Goal: Task Accomplishment & Management: Manage account settings

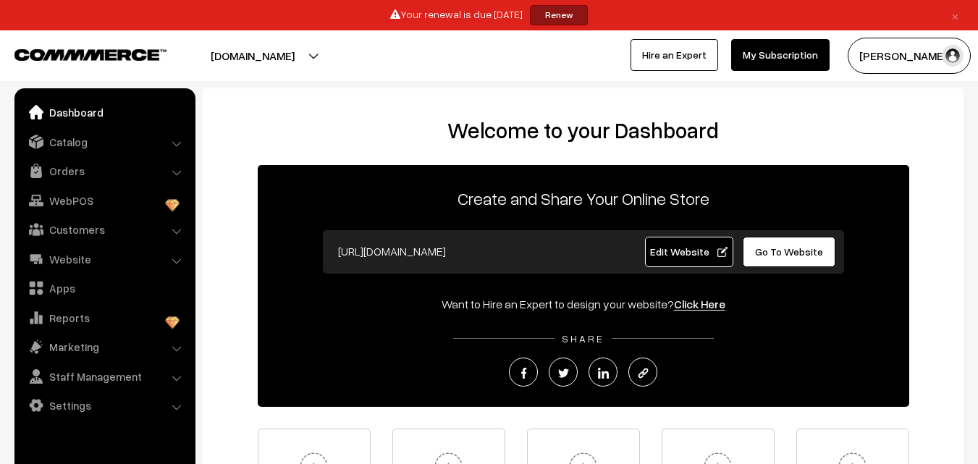
click at [567, 10] on link "Renew" at bounding box center [559, 15] width 58 height 20
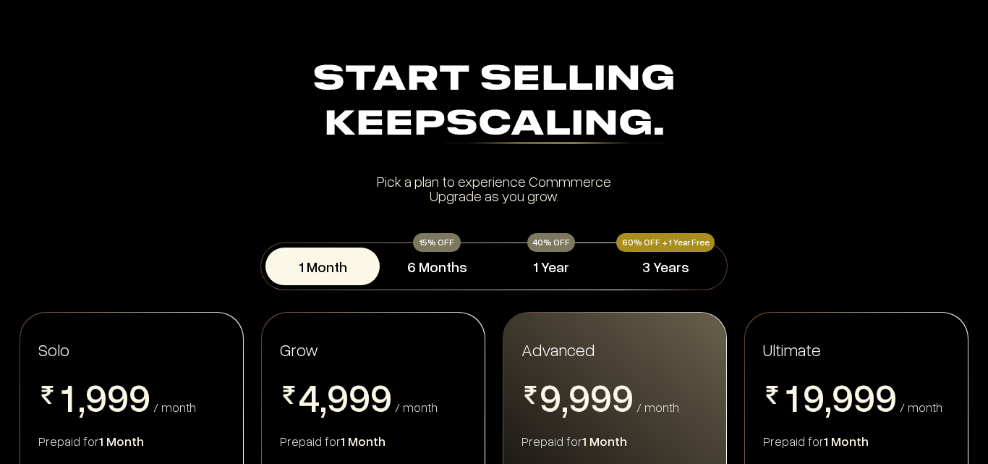
click at [559, 248] on div "40% OFF" at bounding box center [552, 242] width 48 height 19
click at [556, 235] on div "40% OFF" at bounding box center [552, 242] width 48 height 19
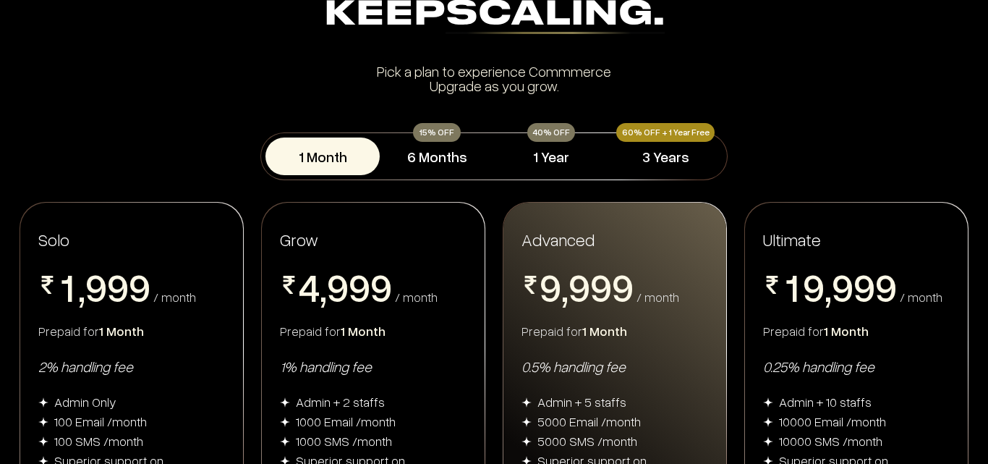
scroll to position [145, 0]
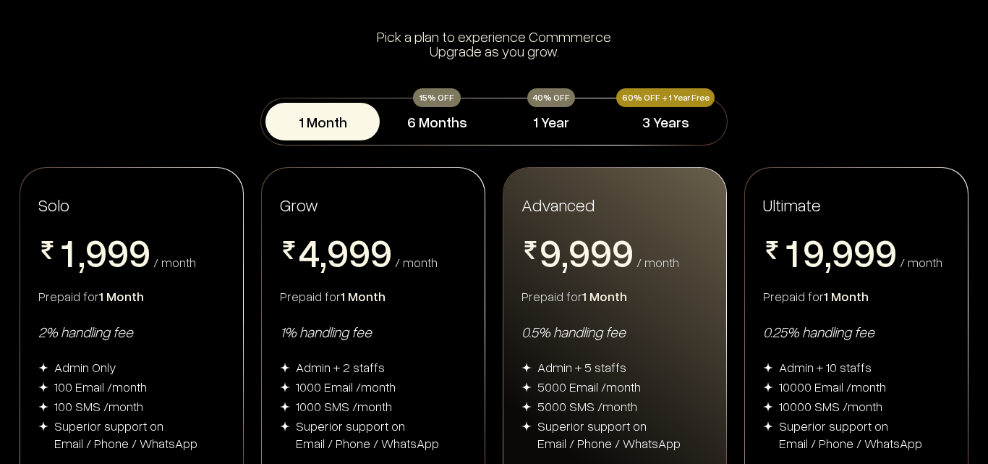
click at [548, 96] on div "40% OFF" at bounding box center [552, 97] width 48 height 19
click at [544, 122] on button "1 Year" at bounding box center [551, 122] width 114 height 38
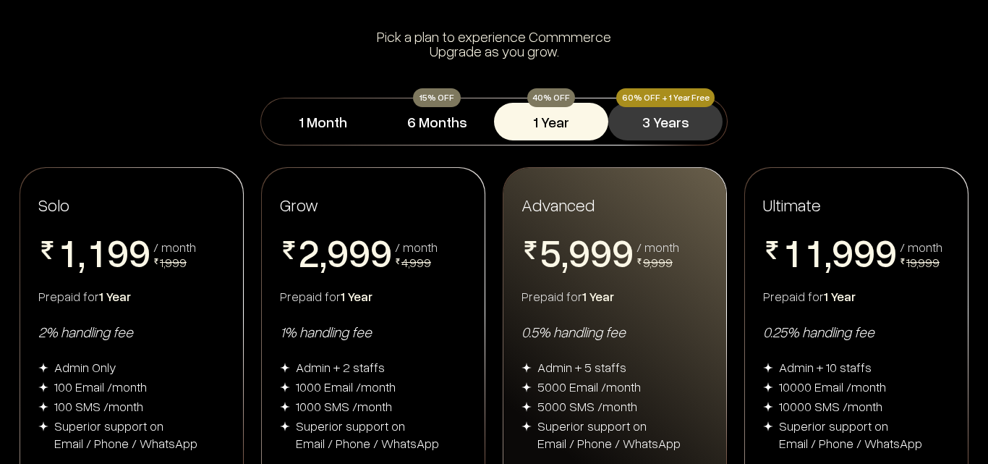
click at [657, 114] on button "3 Years" at bounding box center [666, 122] width 114 height 38
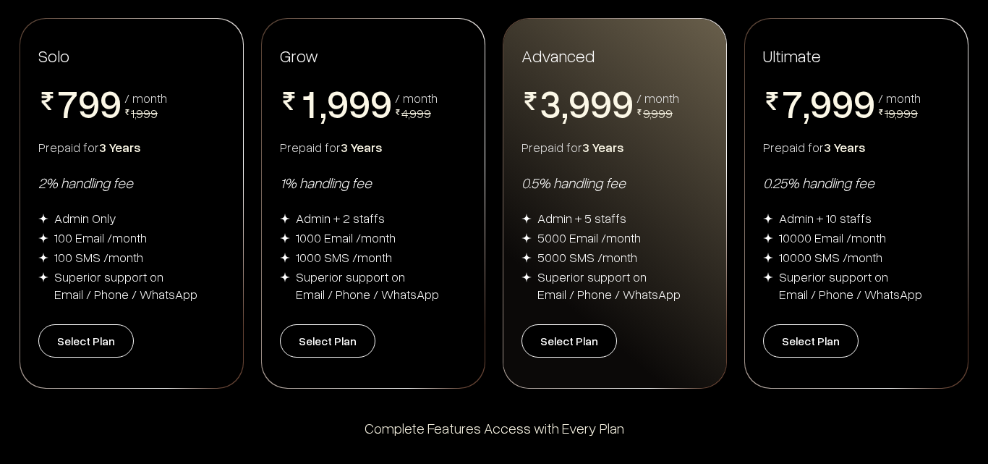
scroll to position [289, 0]
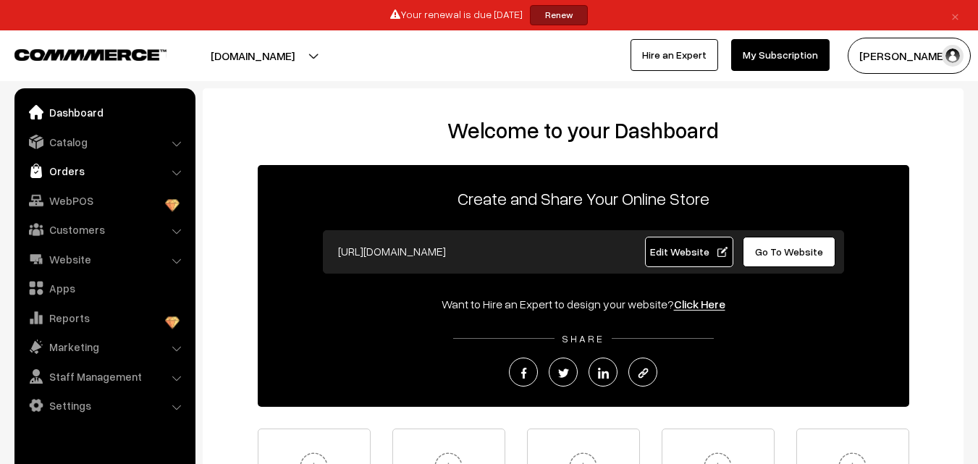
click at [62, 166] on link "Orders" at bounding box center [104, 171] width 172 height 26
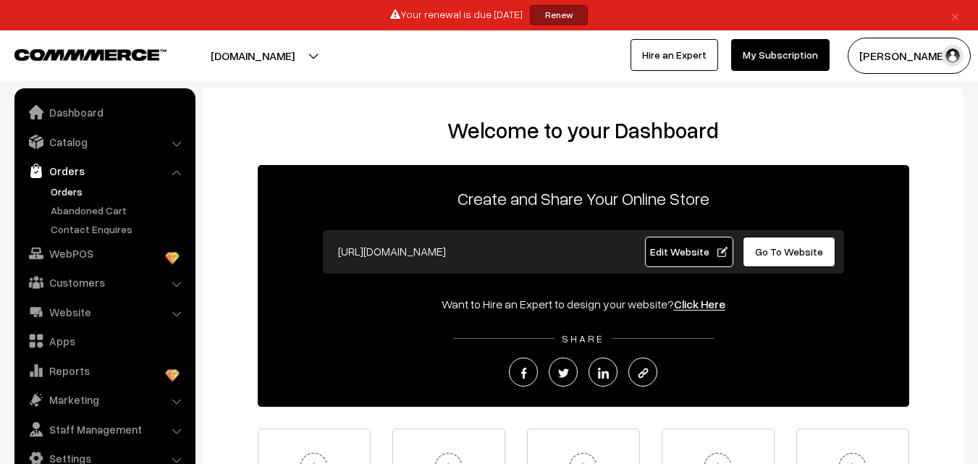
click at [73, 195] on link "Orders" at bounding box center [118, 191] width 143 height 15
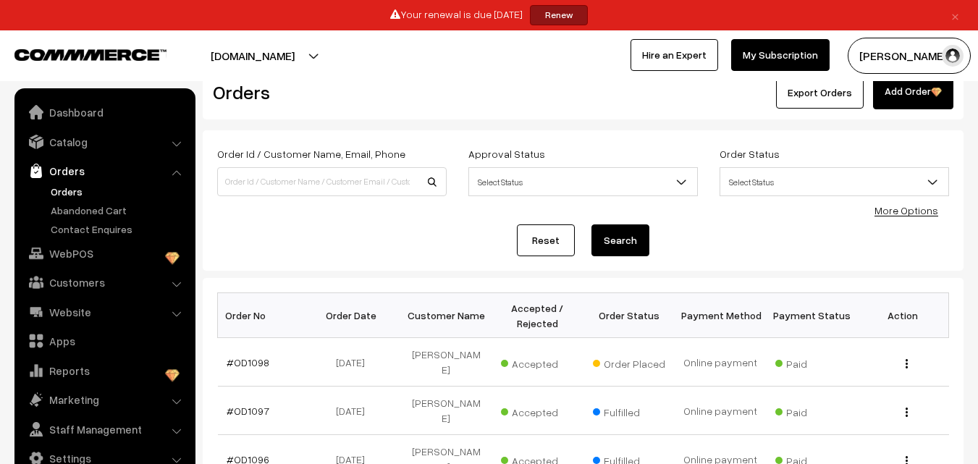
scroll to position [72, 0]
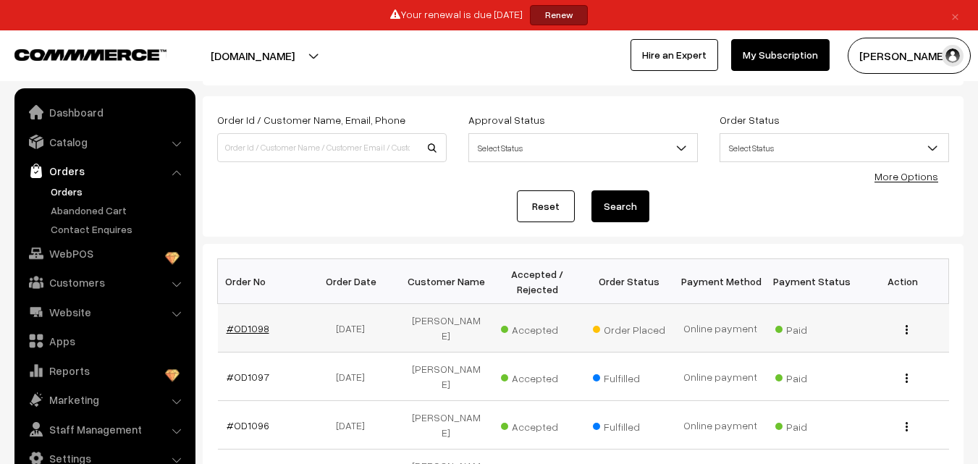
click at [243, 322] on link "#OD1098" at bounding box center [247, 328] width 43 height 12
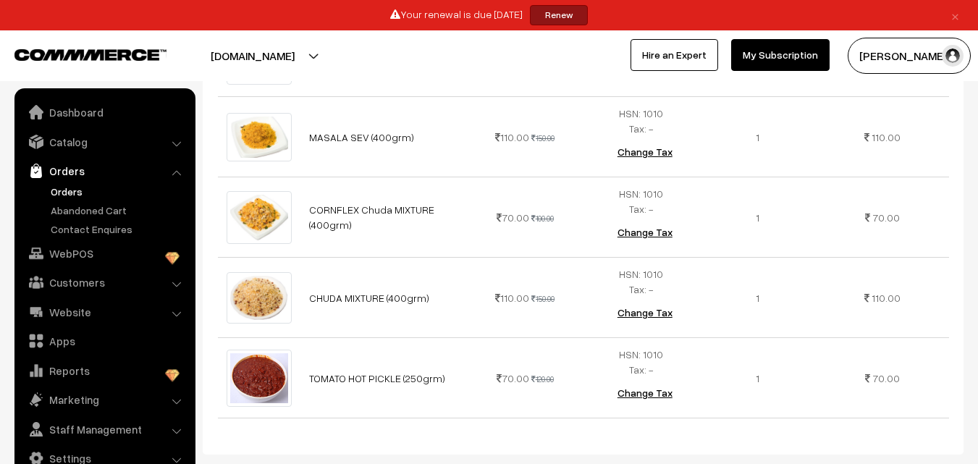
scroll to position [1230, 0]
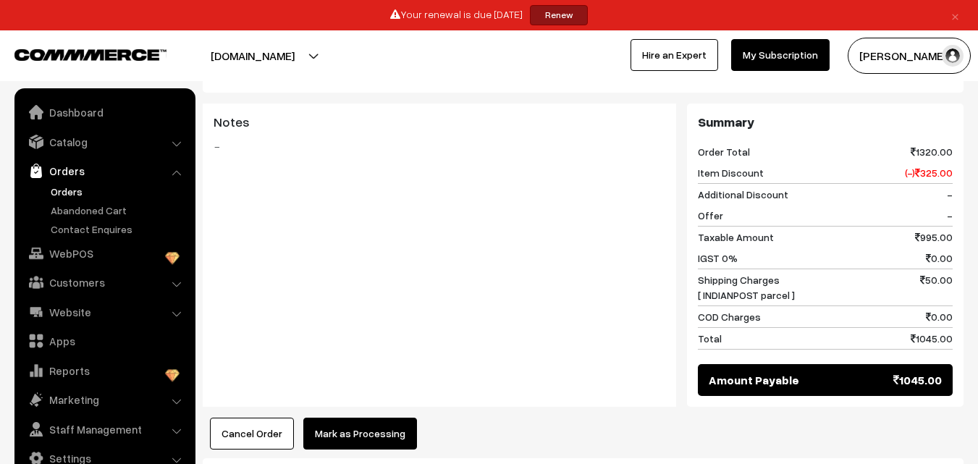
click at [355, 423] on button "Mark as Processing" at bounding box center [360, 434] width 114 height 32
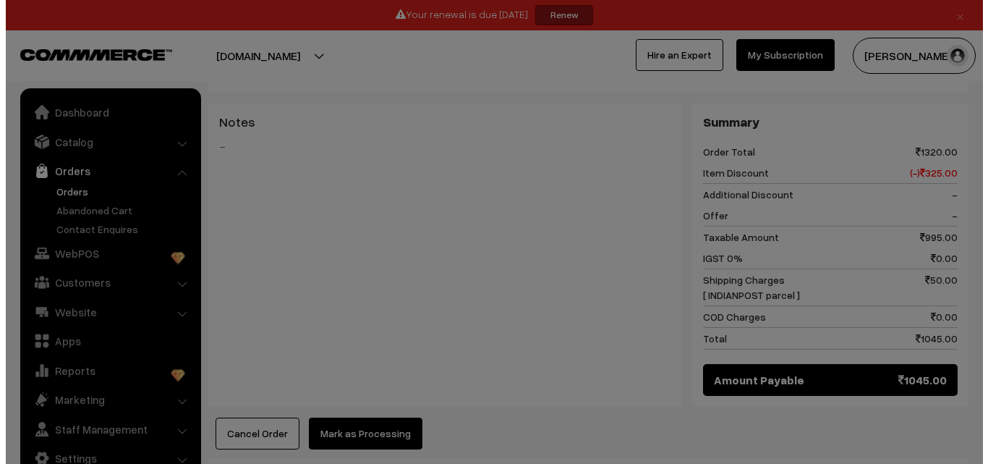
scroll to position [1231, 0]
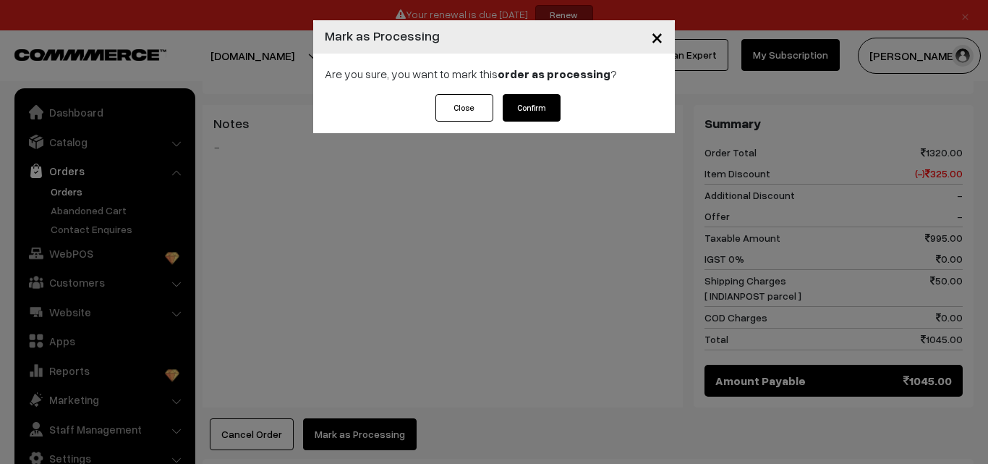
click at [523, 111] on button "Confirm" at bounding box center [532, 107] width 58 height 27
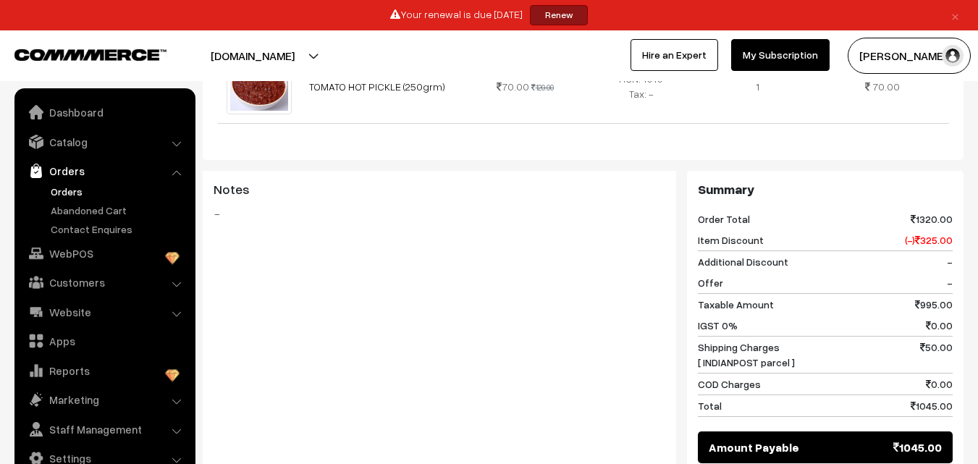
scroll to position [1230, 0]
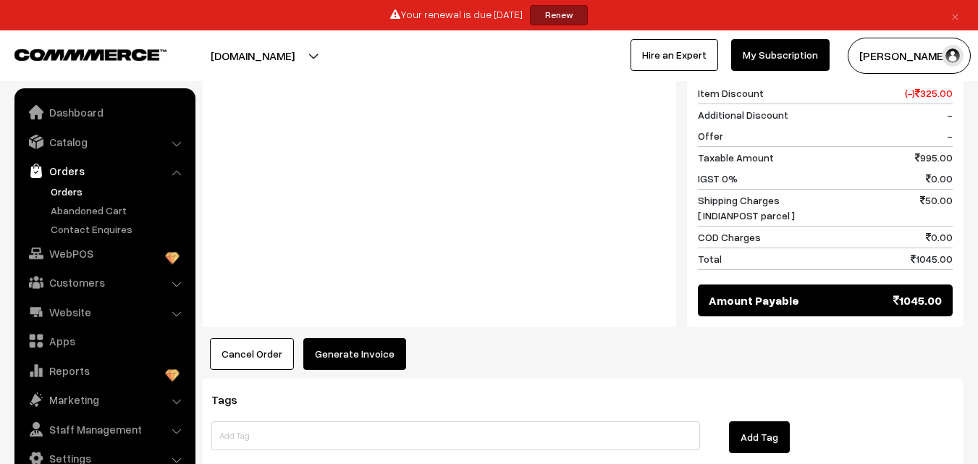
click at [352, 338] on button "Generate Invoice" at bounding box center [354, 354] width 103 height 32
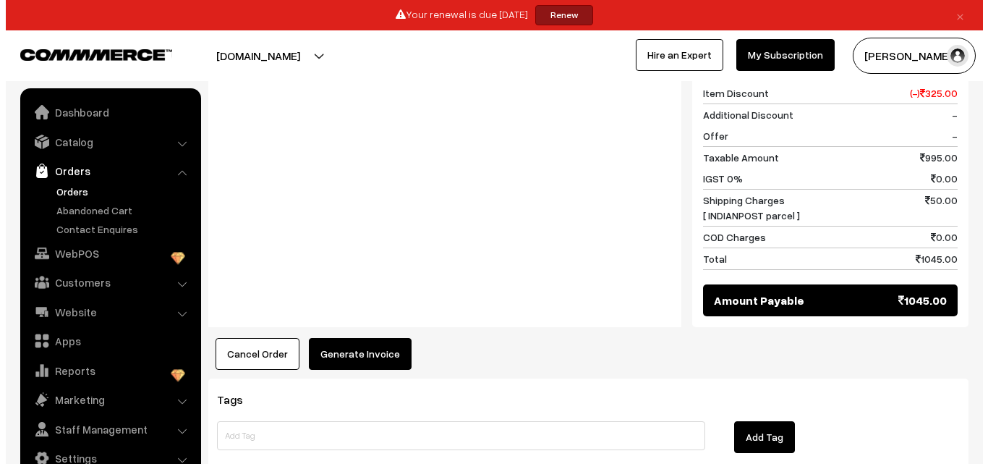
scroll to position [1239, 0]
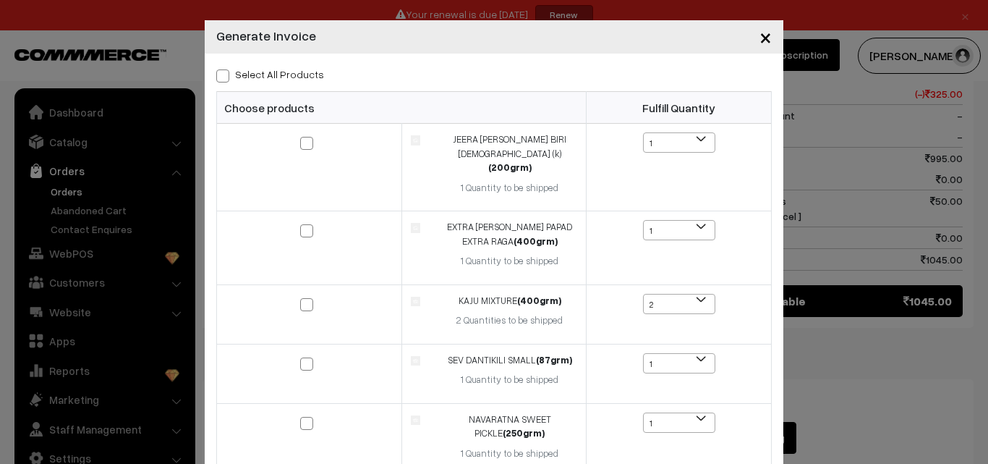
click at [216, 77] on span at bounding box center [222, 75] width 13 height 13
click at [216, 77] on input "Select All Products" at bounding box center [220, 73] width 9 height 9
checkbox input "true"
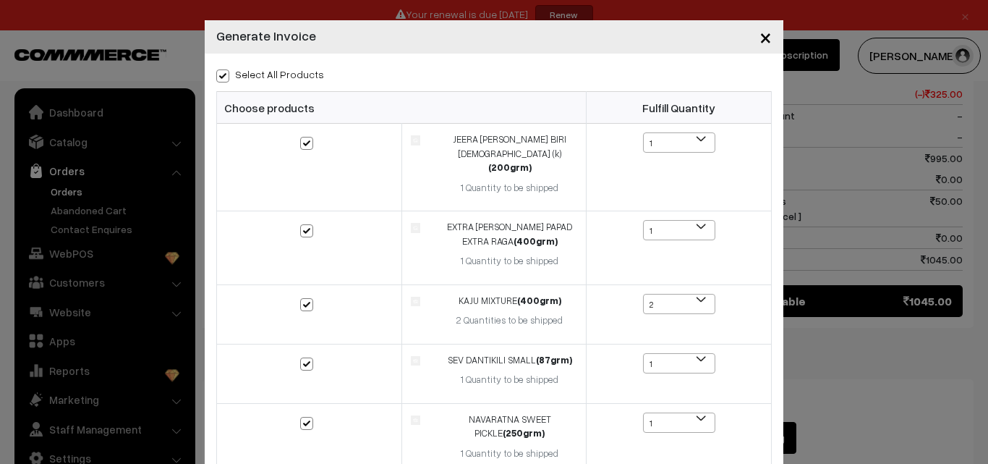
checkbox input "true"
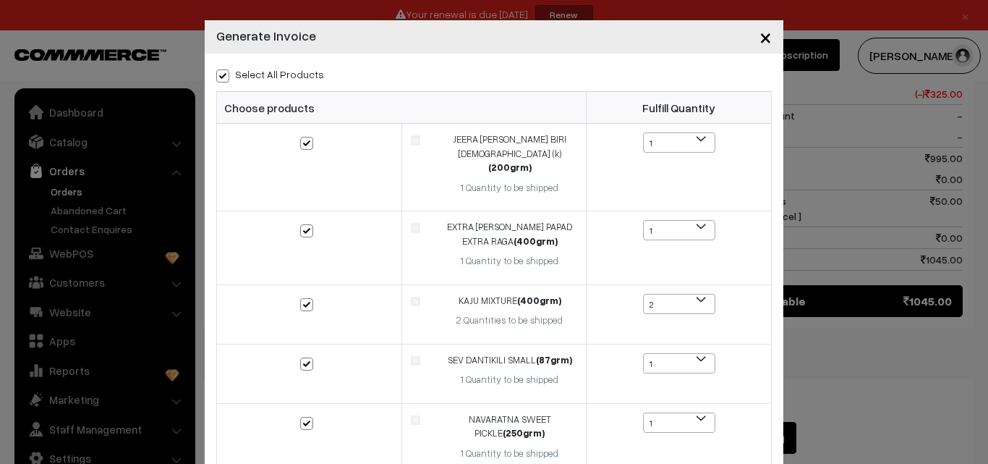
checkbox input "true"
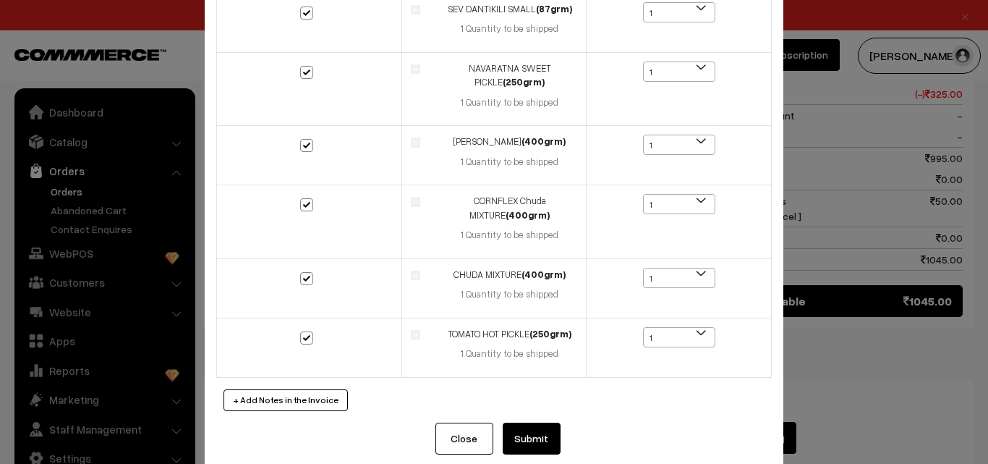
scroll to position [359, 0]
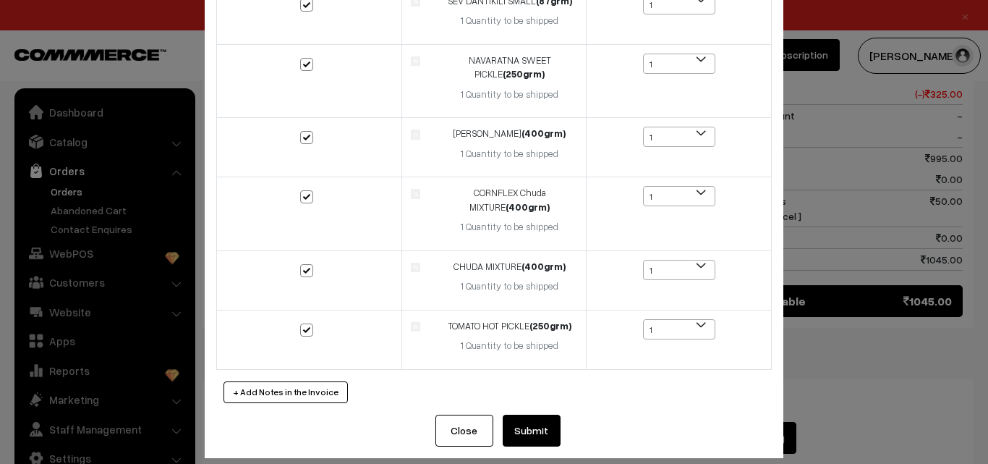
click at [514, 417] on button "Submit" at bounding box center [532, 431] width 58 height 32
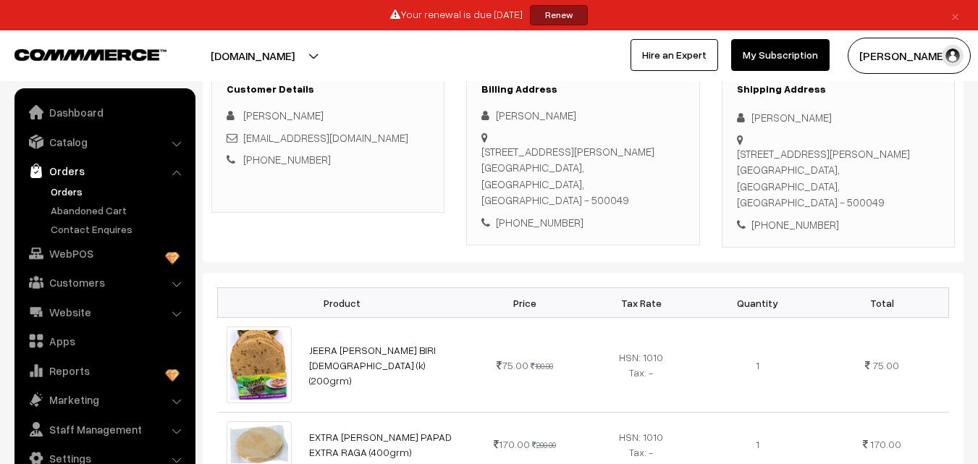
scroll to position [217, 0]
